Goal: Task Accomplishment & Management: Use online tool/utility

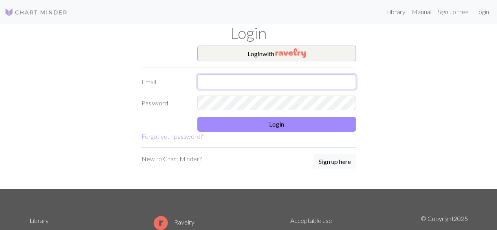
click at [202, 74] on input "text" at bounding box center [276, 81] width 159 height 15
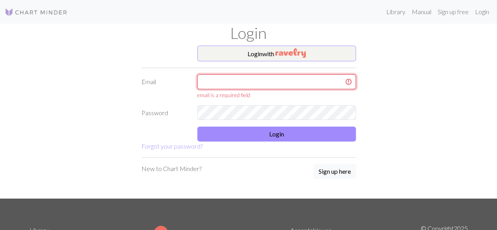
type input "[EMAIL_ADDRESS][DOMAIN_NAME]"
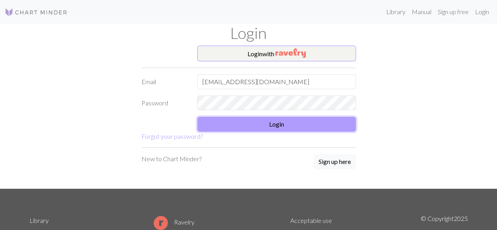
click at [228, 125] on button "Login" at bounding box center [276, 124] width 159 height 15
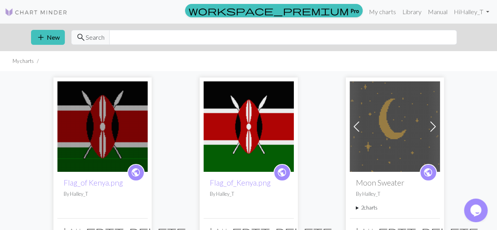
click at [127, 102] on img at bounding box center [102, 126] width 90 height 90
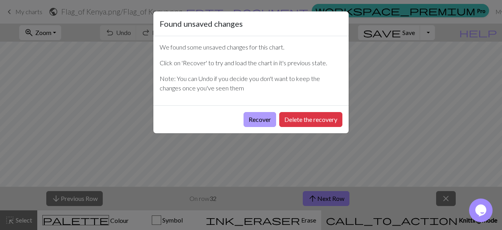
click at [255, 120] on button "Recover" at bounding box center [260, 119] width 33 height 15
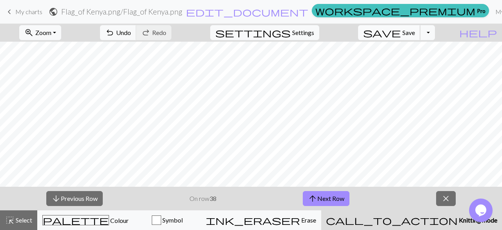
click at [415, 33] on span "Save" at bounding box center [409, 32] width 13 height 7
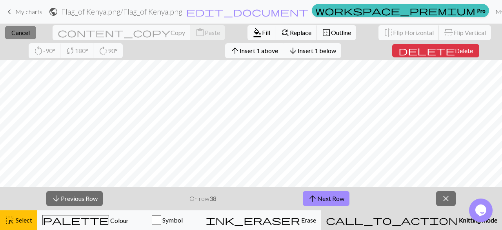
click at [31, 34] on button "close Cancel" at bounding box center [20, 32] width 31 height 13
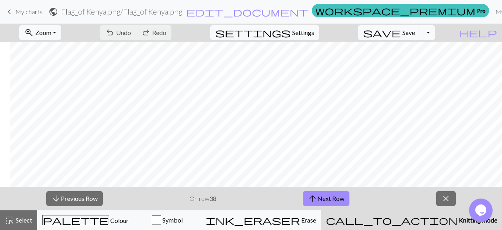
scroll to position [1051, 271]
click at [183, 222] on span "Symbol" at bounding box center [172, 219] width 22 height 7
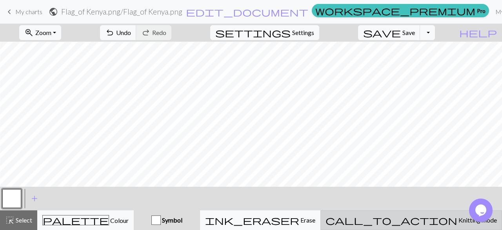
click at [391, 217] on button "call_to_action Knitting mode Knitting mode" at bounding box center [412, 220] width 182 height 20
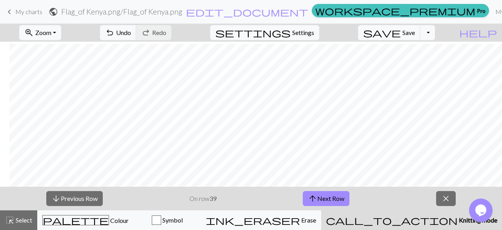
scroll to position [1014, 297]
